Goal: Task Accomplishment & Management: Complete application form

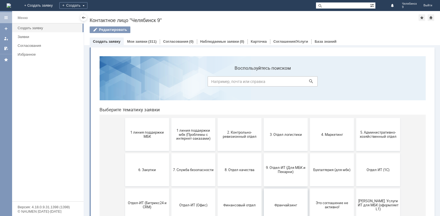
scroll to position [27, 0]
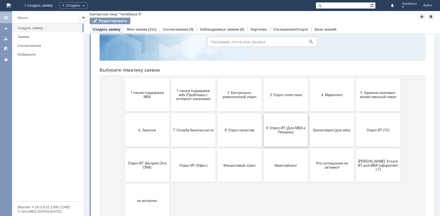
click at [285, 137] on button "9. Отдел-ИТ (Для МБК и Пекарни)" at bounding box center [286, 129] width 44 height 33
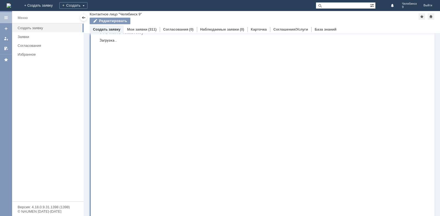
scroll to position [0, 0]
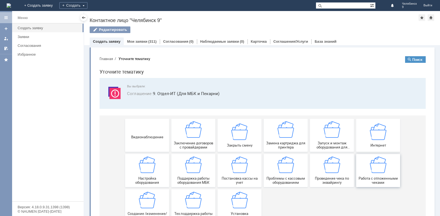
click at [370, 166] on img at bounding box center [378, 164] width 16 height 16
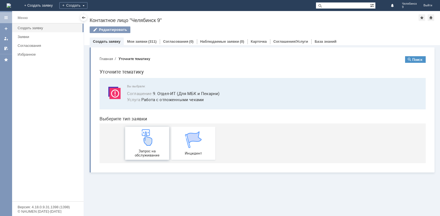
click at [155, 147] on div "Запрос на обслуживание" at bounding box center [147, 143] width 41 height 28
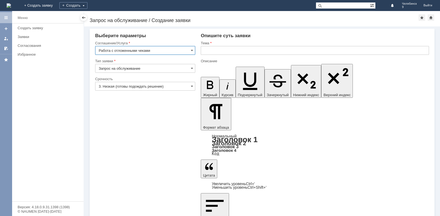
click at [209, 51] on input "text" at bounding box center [315, 50] width 228 height 9
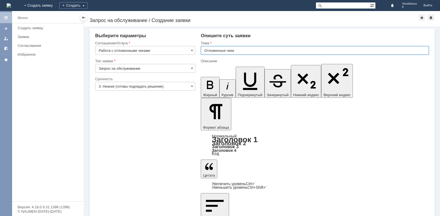
type input "Отложенные чеки"
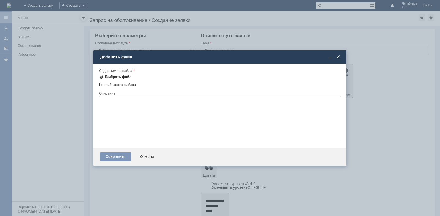
click at [112, 76] on div "Выбрать файл" at bounding box center [118, 76] width 27 height 4
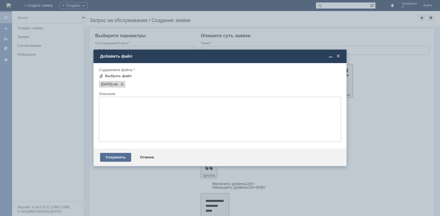
click at [116, 156] on div "Сохранить" at bounding box center [115, 157] width 31 height 9
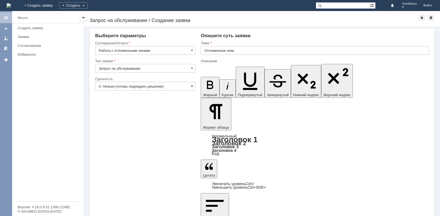
click at [192, 86] on span at bounding box center [192, 86] width 2 height 4
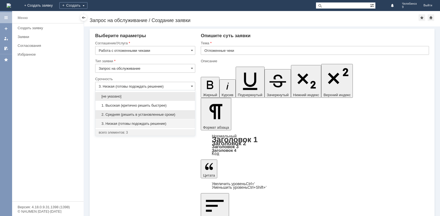
click at [128, 113] on span "2. Средняя (решить в установленные сроки)" at bounding box center [145, 114] width 93 height 4
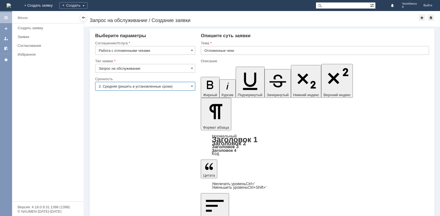
type input "2. Средняя (решить в установленные сроки)"
